Goal: Task Accomplishment & Management: Use online tool/utility

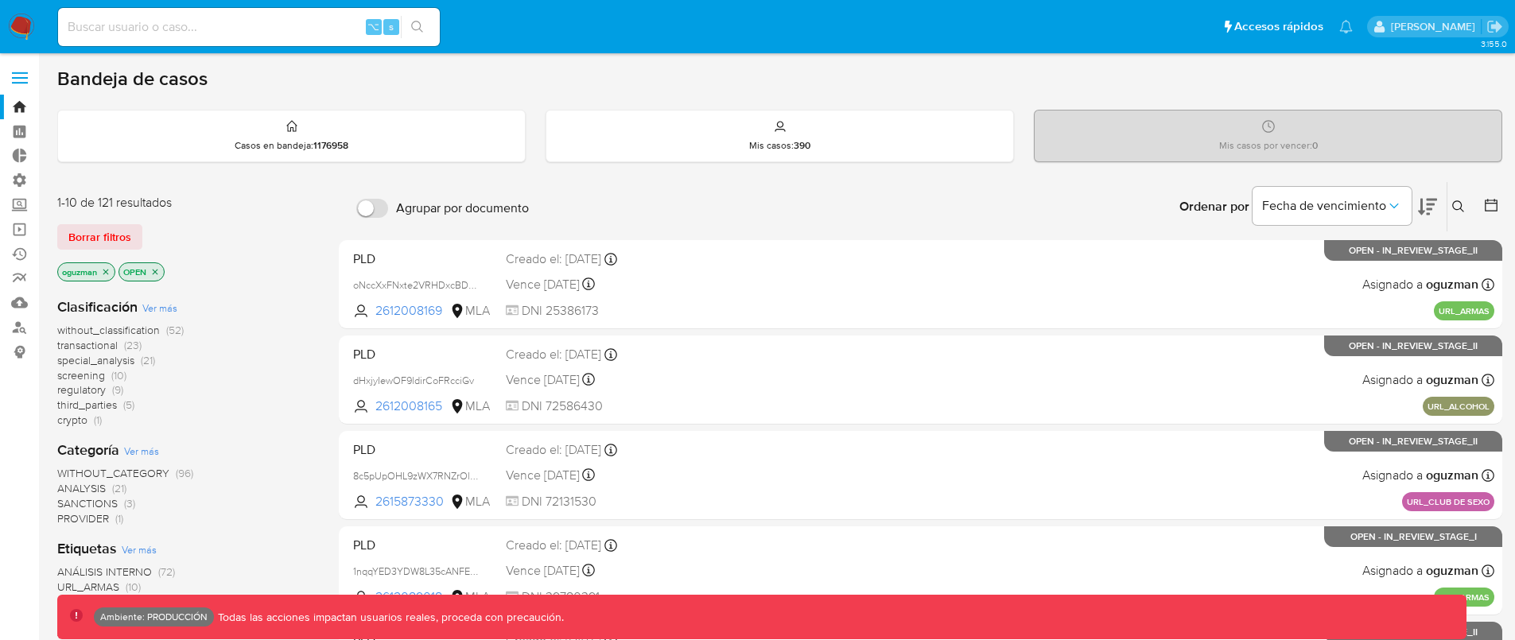
click at [934, 82] on div "Bandeja de casos" at bounding box center [779, 79] width 1445 height 24
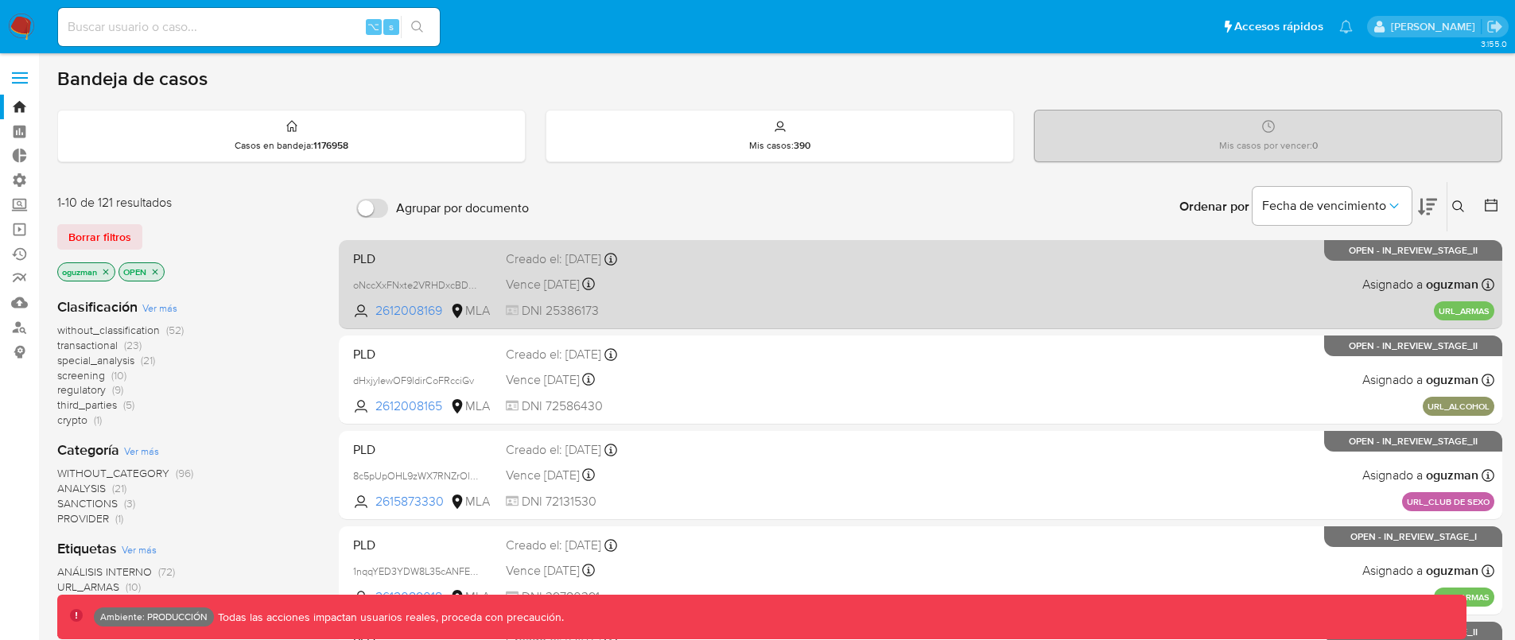
click at [873, 300] on div "PLD oNccXxFNxte2VRHDxcBDnMUT 2612008169 MLA Creado el: 08/08/2025 Creado el: 08…" at bounding box center [920, 284] width 1147 height 80
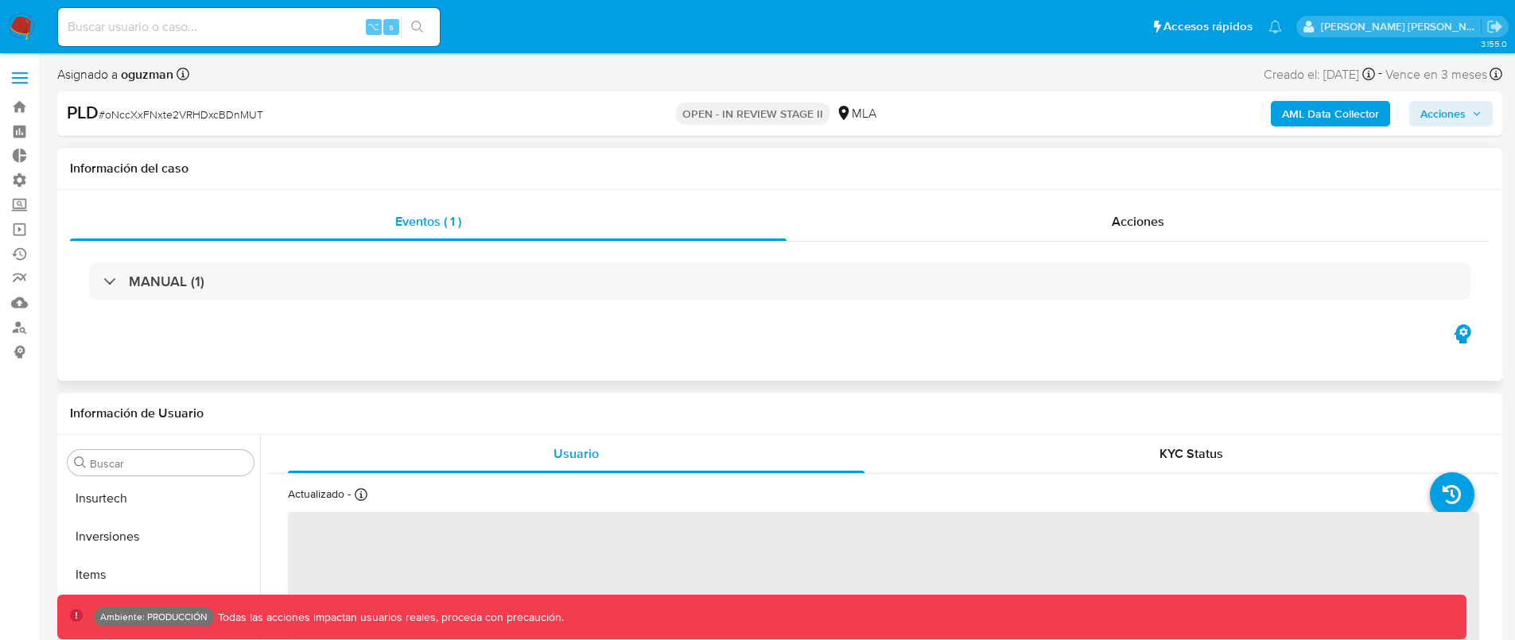
scroll to position [748, 0]
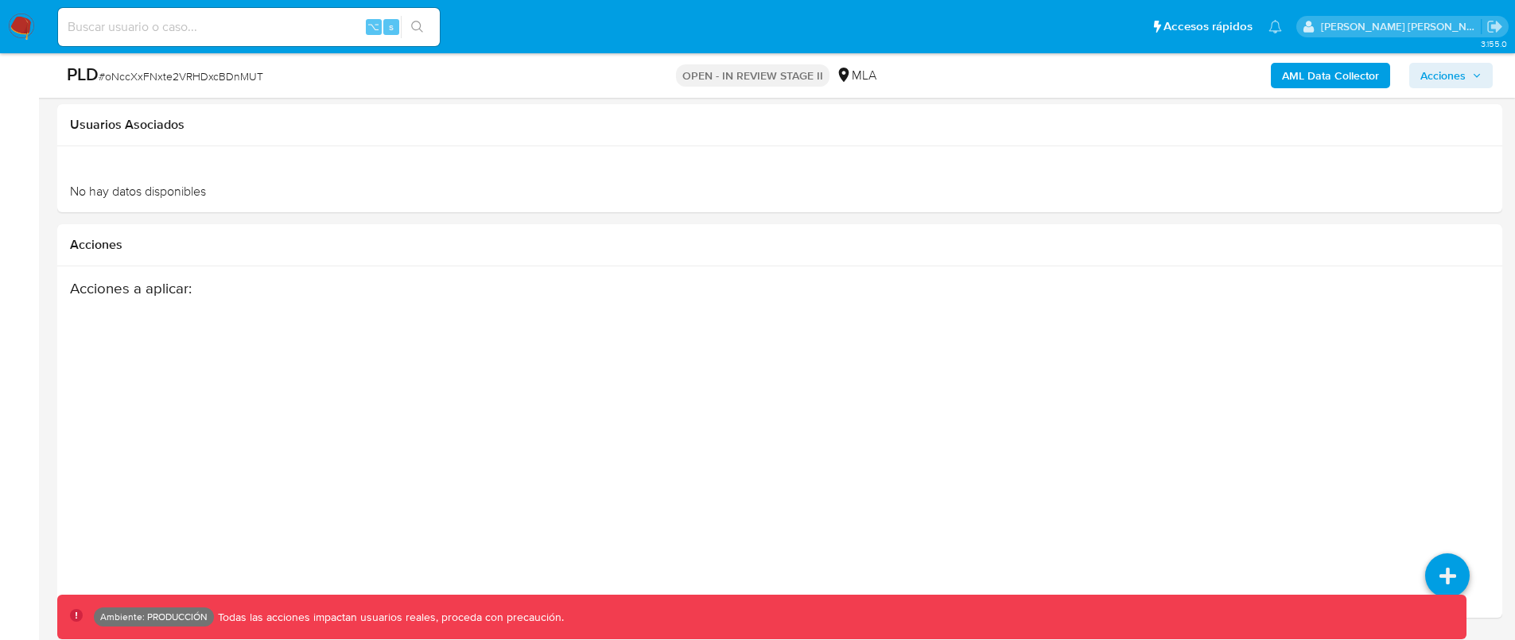
select select "10"
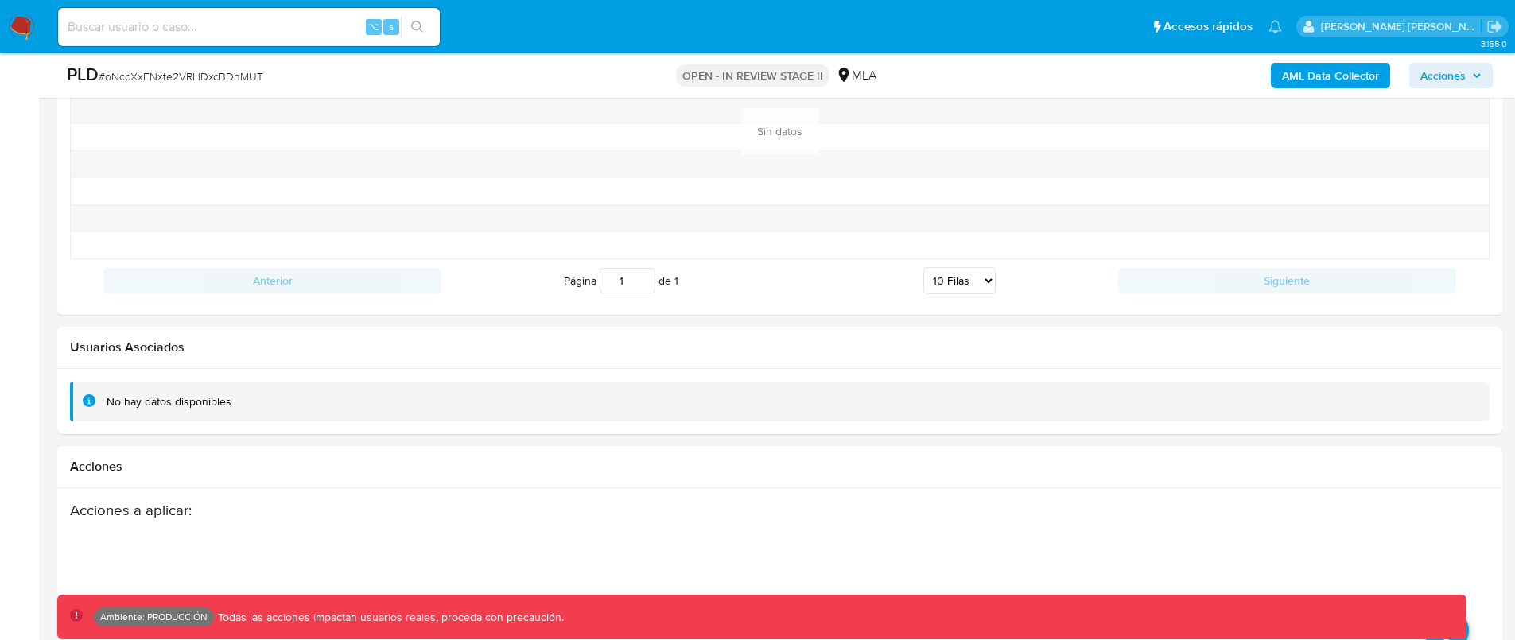
scroll to position [2245, 0]
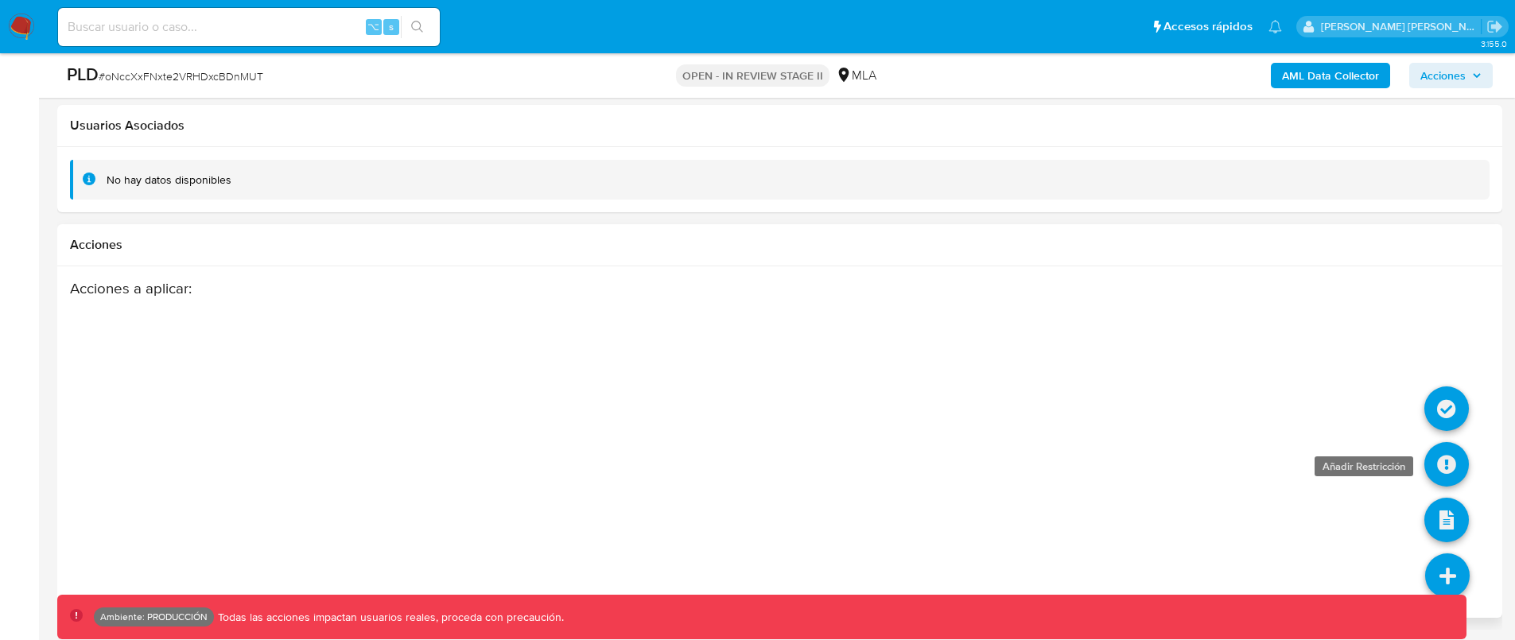
click at [1450, 458] on icon at bounding box center [1446, 464] width 45 height 45
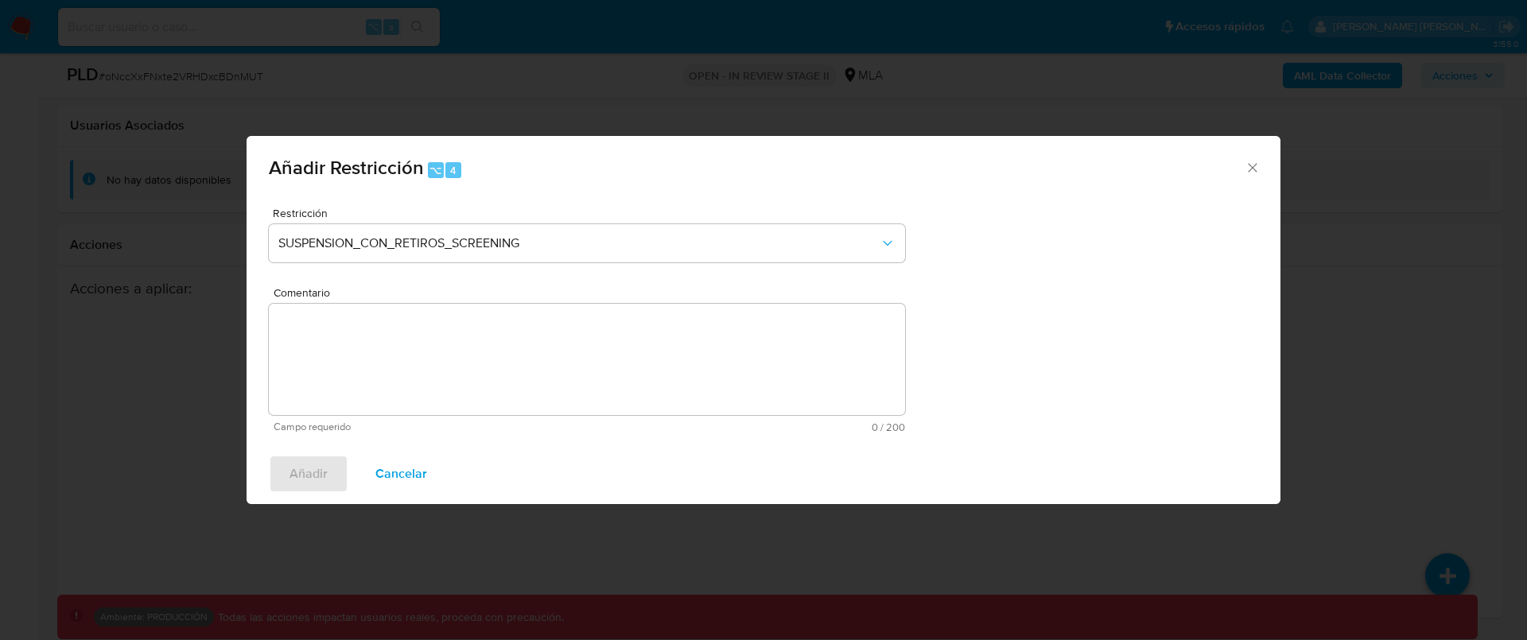
click at [1243, 189] on div "Añadir Restricción ⌥ 4" at bounding box center [763, 166] width 1034 height 60
click at [1255, 167] on icon "Cerrar ventana" at bounding box center [1252, 168] width 16 height 16
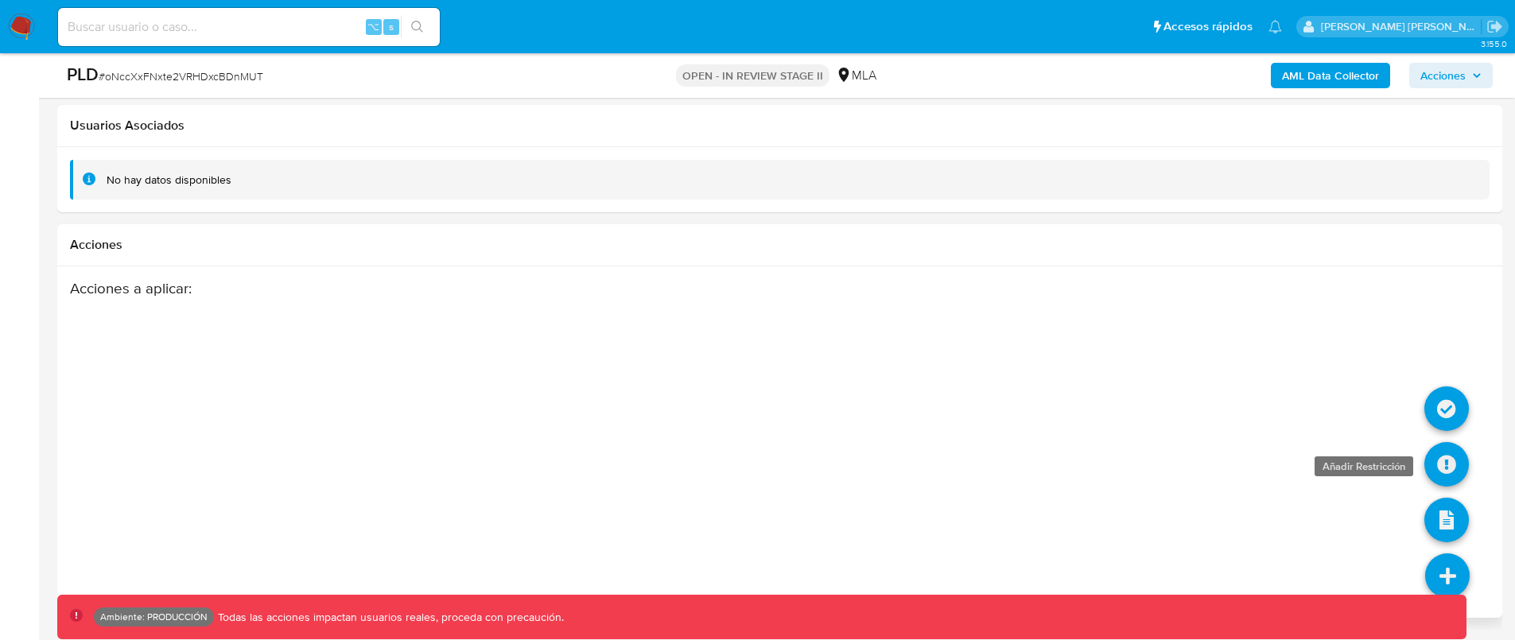
click at [1445, 462] on icon at bounding box center [1446, 464] width 45 height 45
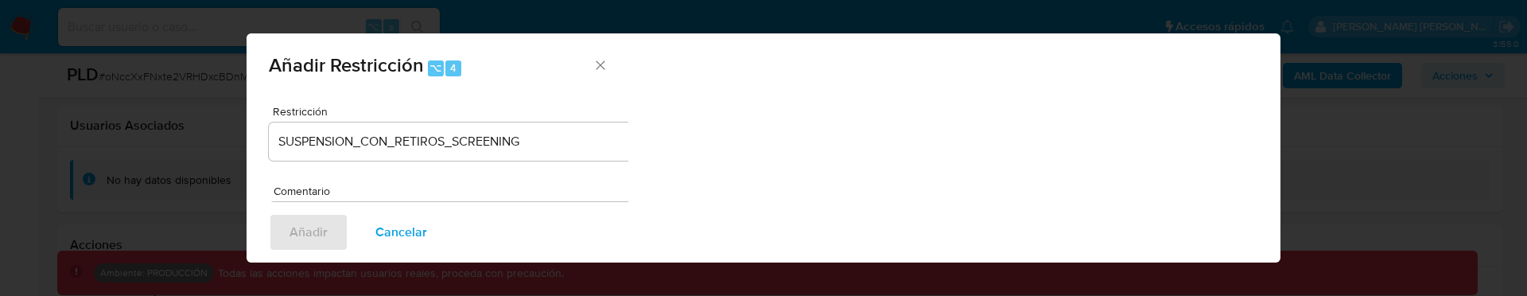
click at [409, 235] on span "Cancelar" at bounding box center [401, 232] width 52 height 35
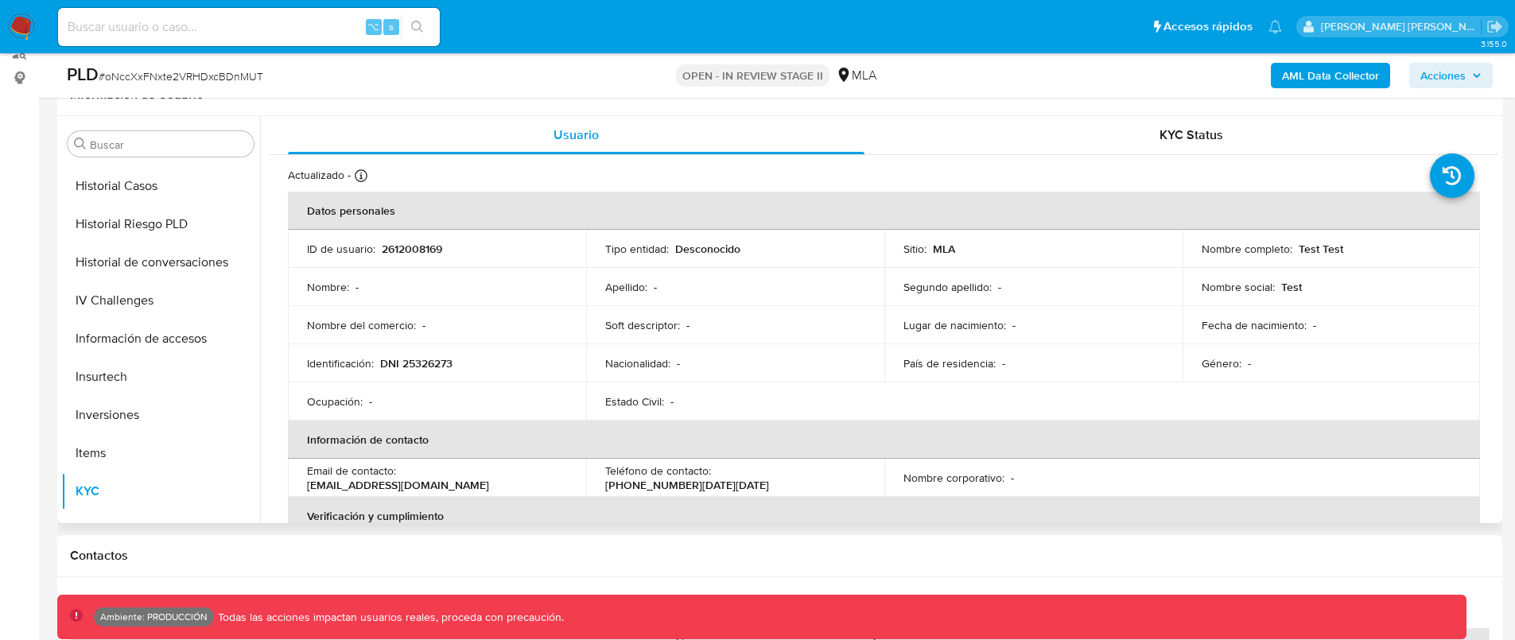
scroll to position [370, 0]
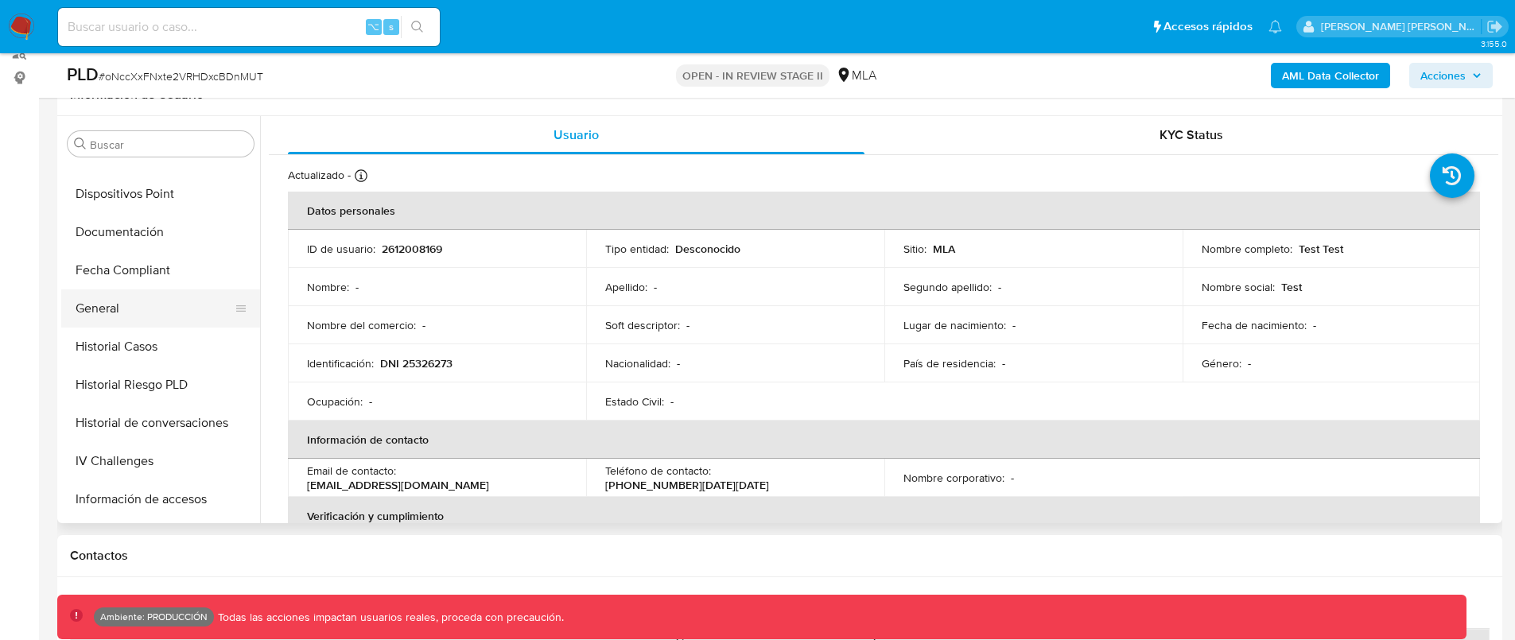
click at [139, 303] on button "General" at bounding box center [154, 308] width 186 height 38
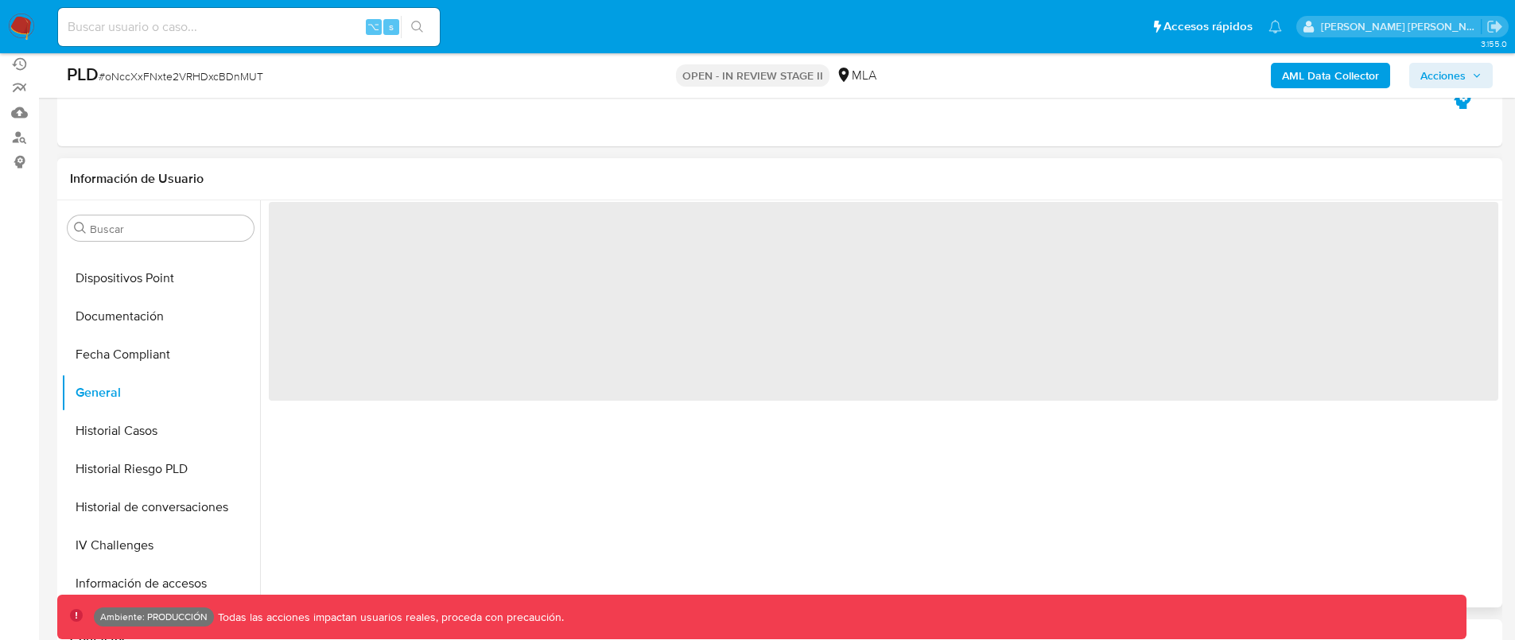
scroll to position [188, 0]
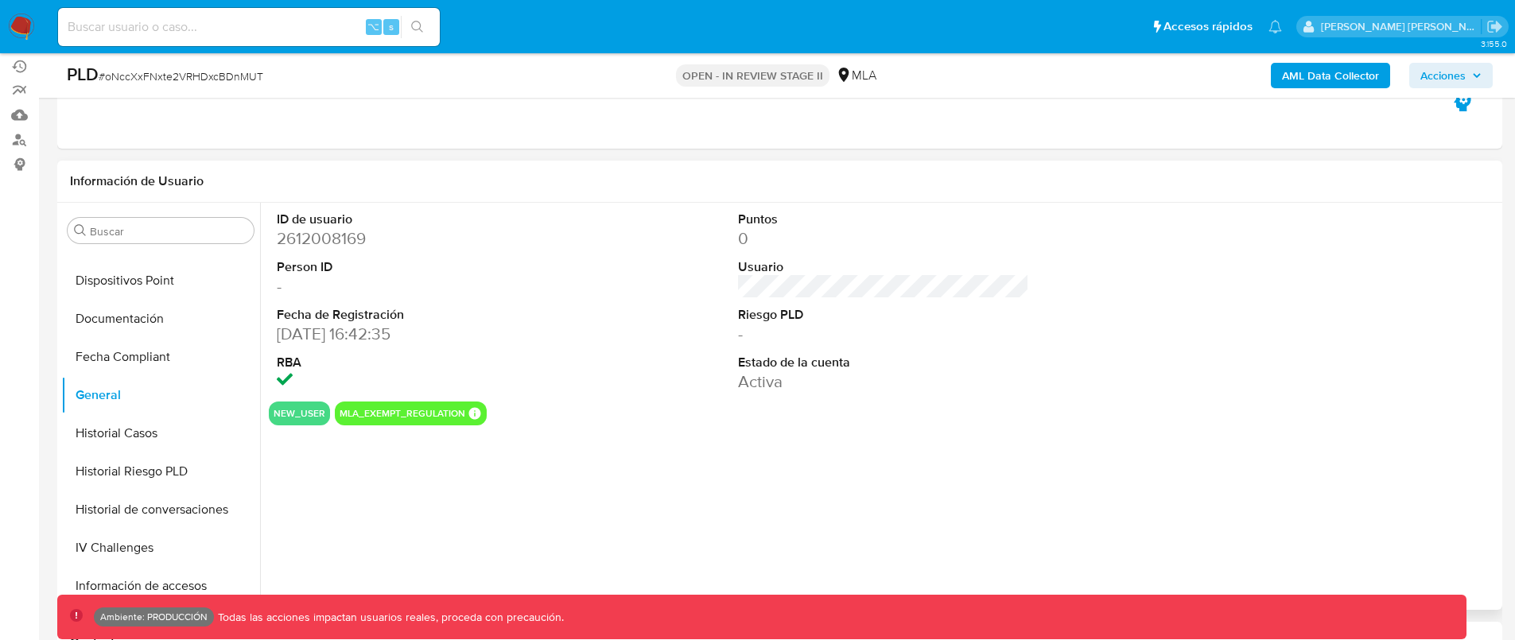
click at [328, 234] on dd "2612008169" at bounding box center [423, 238] width 292 height 22
copy dd "2612008169"
